Goal: Information Seeking & Learning: Learn about a topic

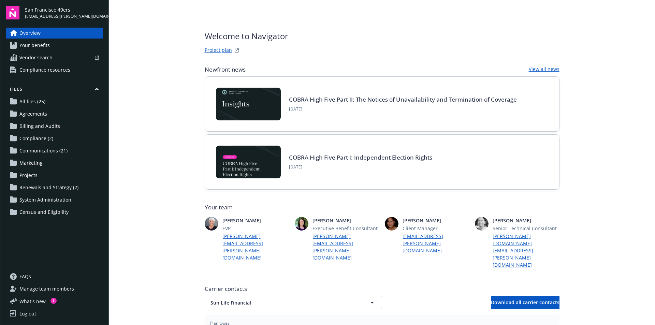
scroll to position [237, 0]
